Goal: Find specific page/section: Find specific page/section

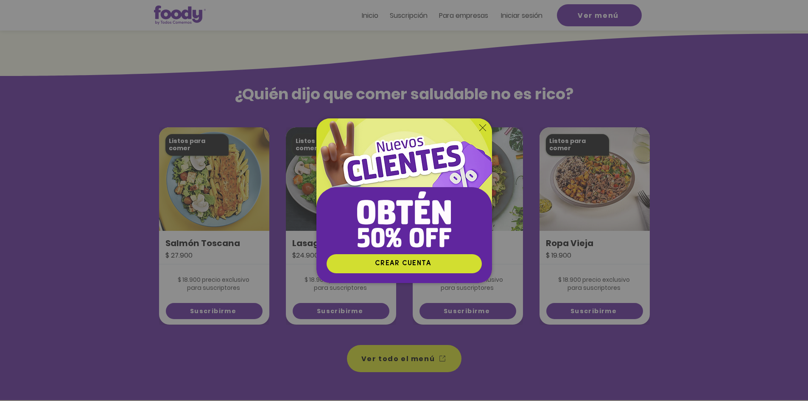
click at [482, 128] on icon "Volver al sitio" at bounding box center [482, 127] width 7 height 7
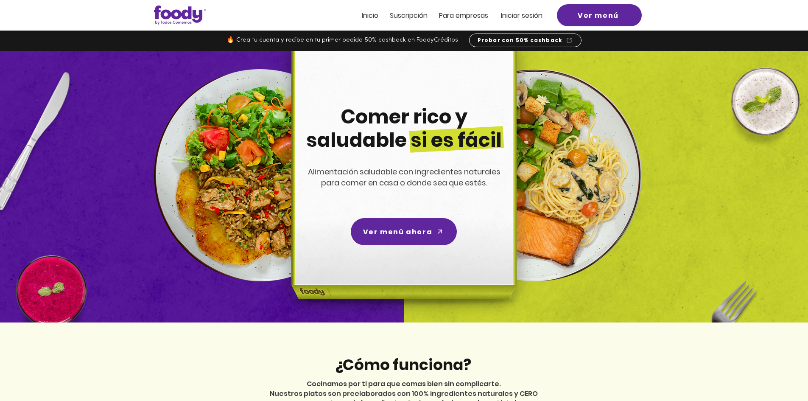
click at [481, 15] on span "ra empresas" at bounding box center [467, 16] width 41 height 10
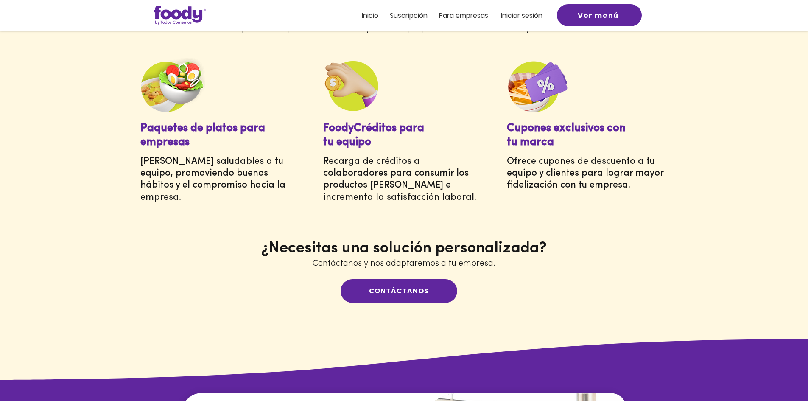
scroll to position [297, 0]
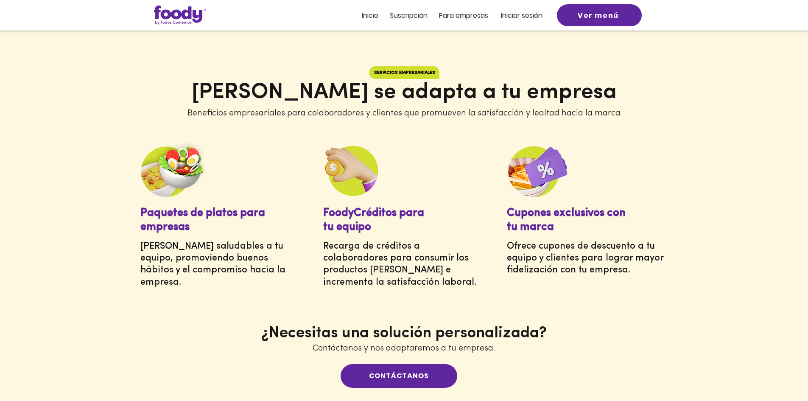
click at [175, 176] on img at bounding box center [172, 169] width 64 height 54
click at [362, 20] on span "Inicio" at bounding box center [370, 16] width 17 height 10
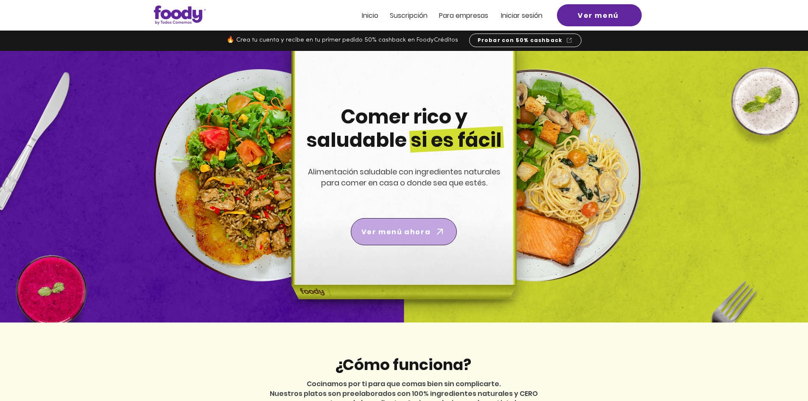
click at [393, 227] on span "Ver menú ahora" at bounding box center [395, 231] width 69 height 11
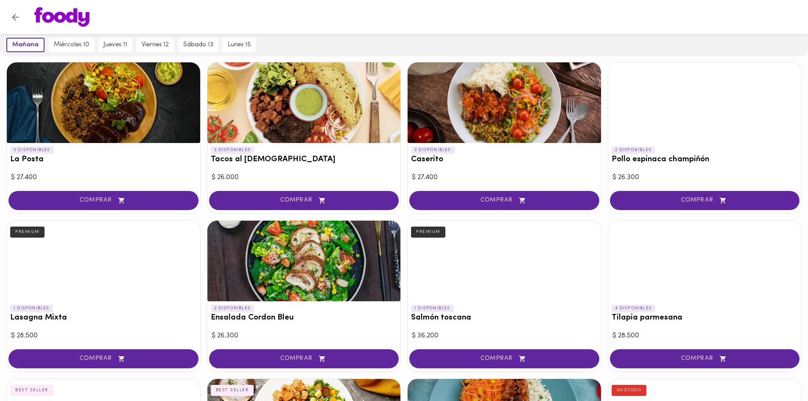
scroll to position [212, 0]
